Goal: Transaction & Acquisition: Purchase product/service

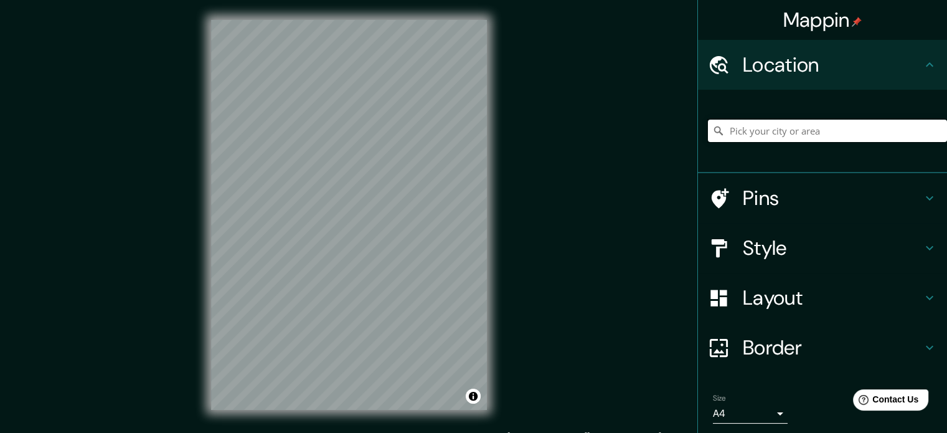
click at [787, 129] on input "Pick your city or area" at bounding box center [827, 131] width 239 height 22
type input "[GEOGRAPHIC_DATA], [GEOGRAPHIC_DATA], [GEOGRAPHIC_DATA]"
click at [290, 432] on html "Mappin Location [GEOGRAPHIC_DATA], [GEOGRAPHIC_DATA], [GEOGRAPHIC_DATA] [GEOGRA…" at bounding box center [473, 216] width 947 height 433
click at [199, 251] on div "© Mapbox © OpenStreetMap Improve this map" at bounding box center [349, 215] width 316 height 430
click at [203, 313] on div "© Mapbox © OpenStreetMap Improve this map" at bounding box center [349, 215] width 316 height 430
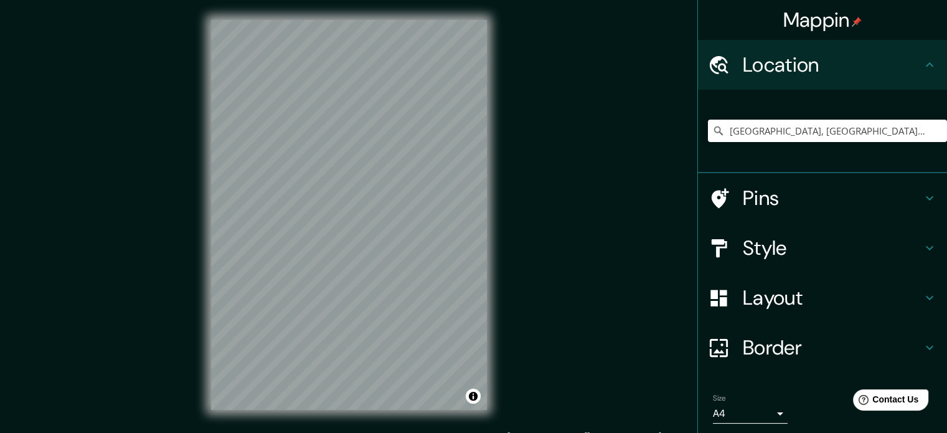
click at [732, 242] on div at bounding box center [725, 248] width 35 height 22
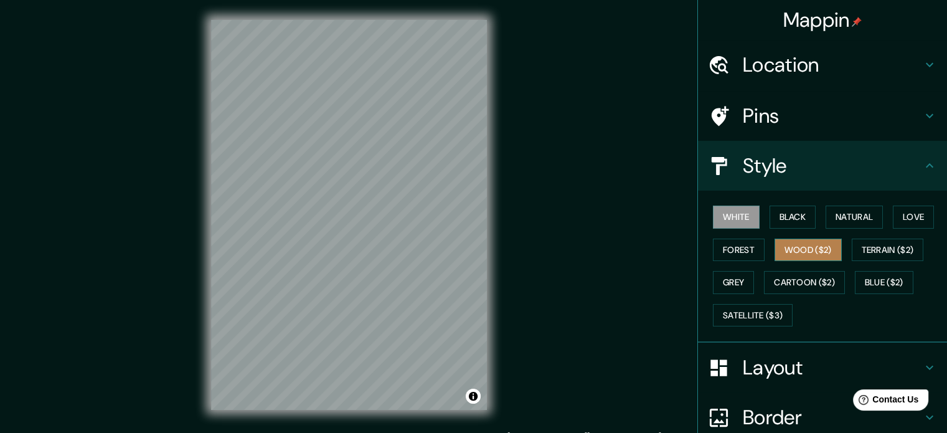
click at [825, 251] on button "Wood ($2)" at bounding box center [808, 250] width 67 height 23
click at [508, 175] on div "Mappin Location [GEOGRAPHIC_DATA], [GEOGRAPHIC_DATA], [GEOGRAPHIC_DATA] [GEOGRA…" at bounding box center [473, 225] width 947 height 450
click at [210, 280] on div "© Mapbox © OpenStreetMap Improve this map" at bounding box center [349, 215] width 316 height 430
click at [536, 285] on div "Mappin Location [GEOGRAPHIC_DATA], [GEOGRAPHIC_DATA], [GEOGRAPHIC_DATA] [GEOGRA…" at bounding box center [473, 225] width 947 height 450
